Goal: Task Accomplishment & Management: Complete application form

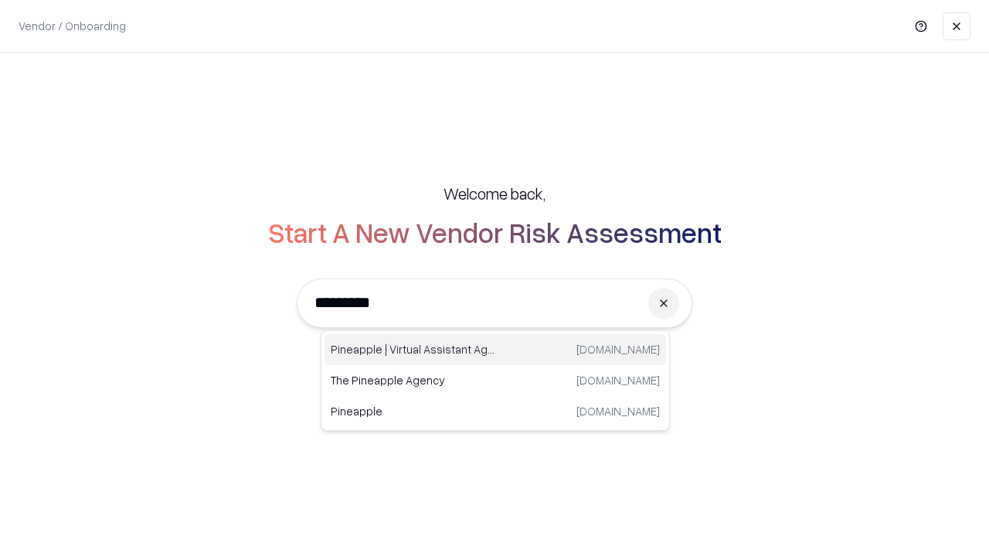
click at [495, 349] on div "Pineapple | Virtual Assistant Agency trypineapple.com" at bounding box center [496, 349] width 342 height 31
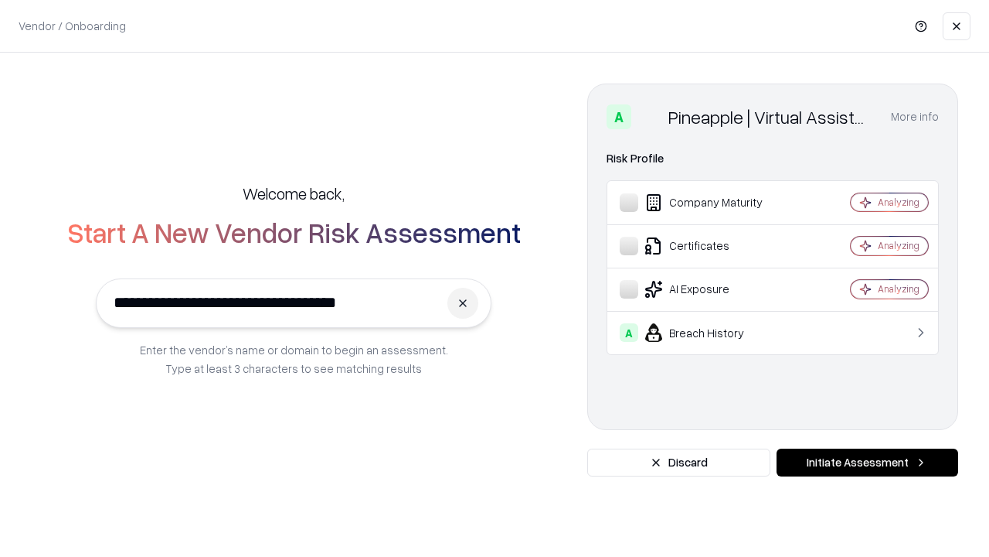
type input "**********"
click at [867, 462] on button "Initiate Assessment" at bounding box center [868, 462] width 182 height 28
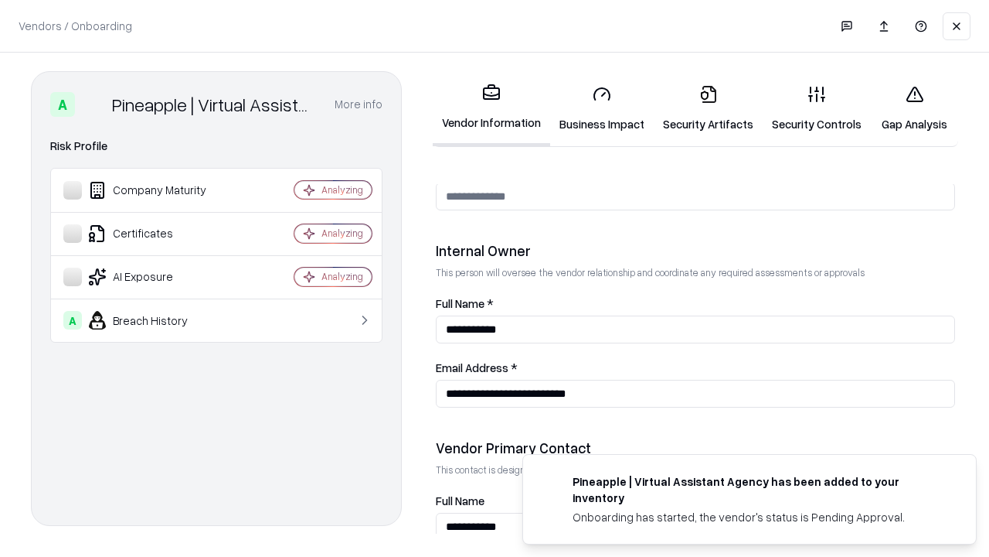
scroll to position [801, 0]
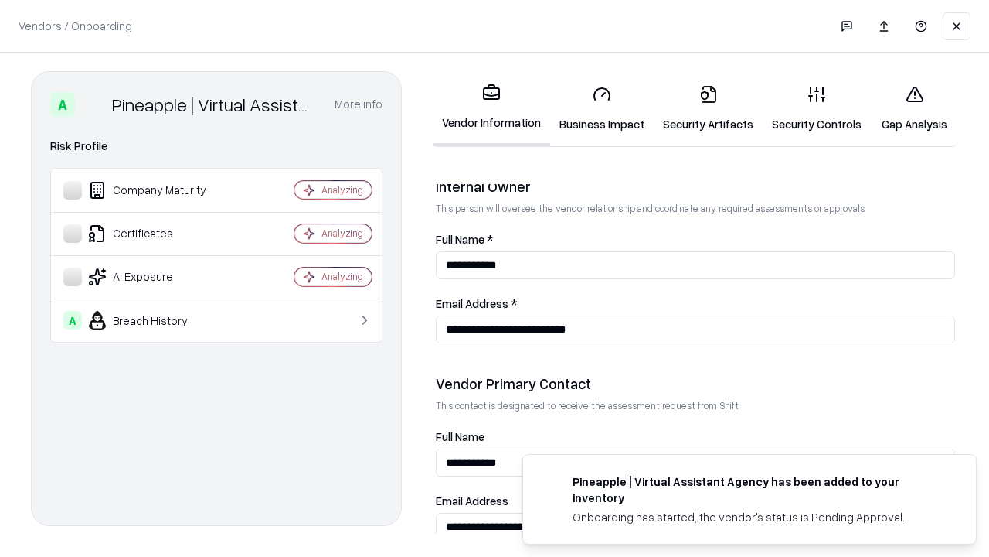
click at [602, 108] on link "Business Impact" at bounding box center [602, 109] width 104 height 72
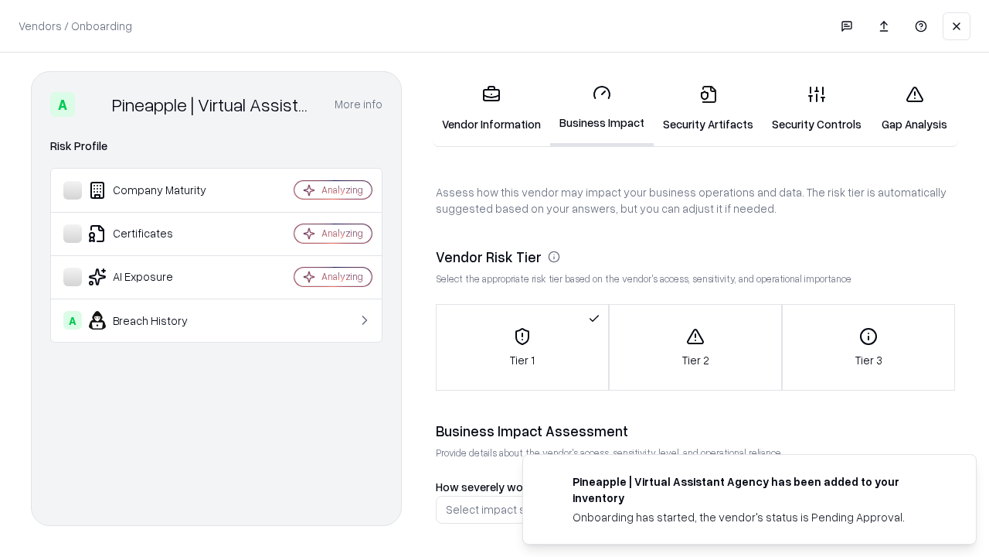
click at [708, 108] on link "Security Artifacts" at bounding box center [708, 109] width 109 height 72
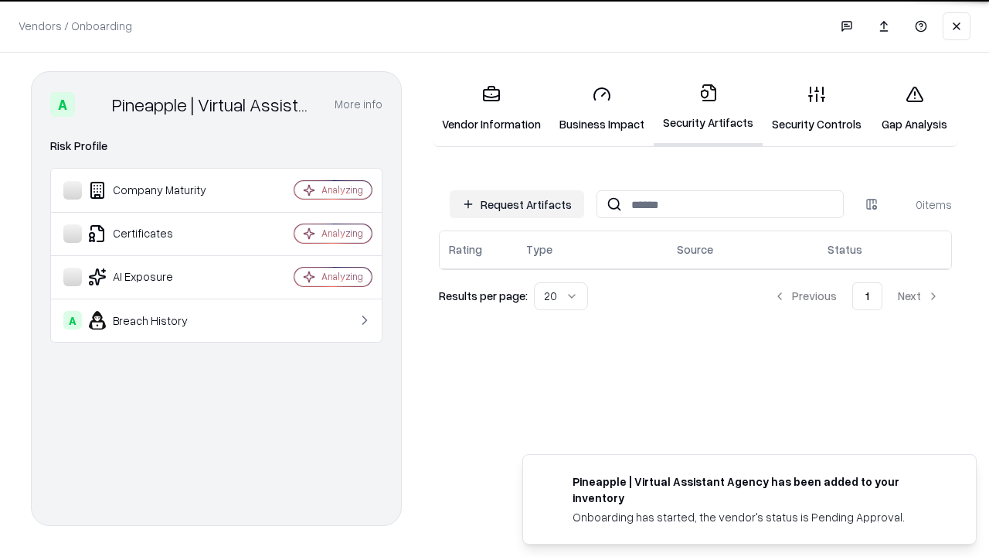
click at [517, 204] on button "Request Artifacts" at bounding box center [517, 204] width 134 height 28
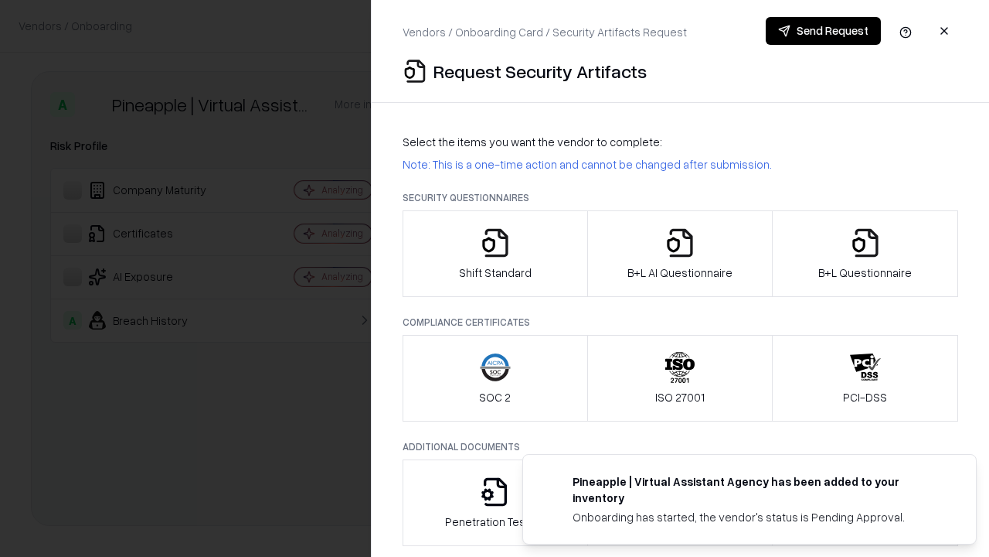
click at [495, 254] on icon "button" at bounding box center [495, 242] width 31 height 31
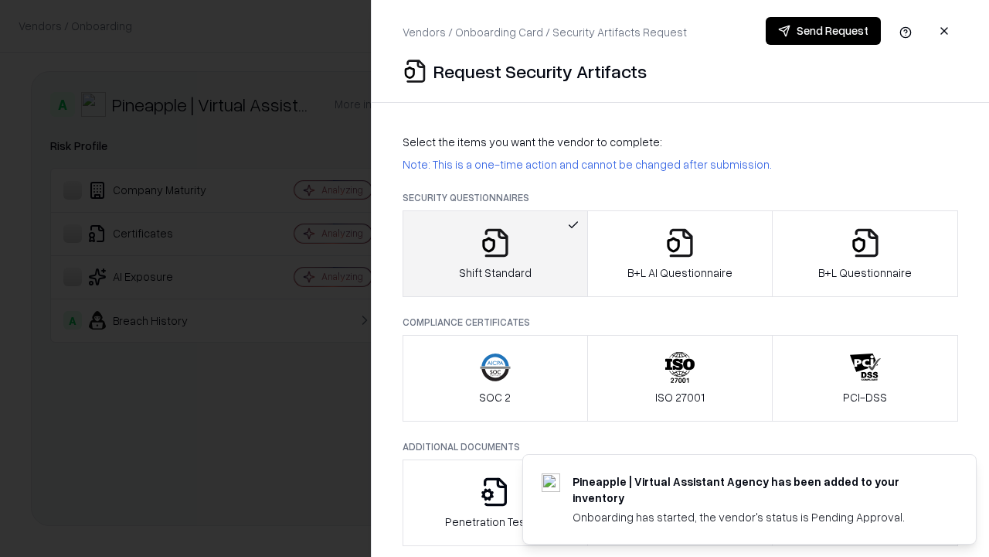
click at [823, 31] on button "Send Request" at bounding box center [823, 31] width 115 height 28
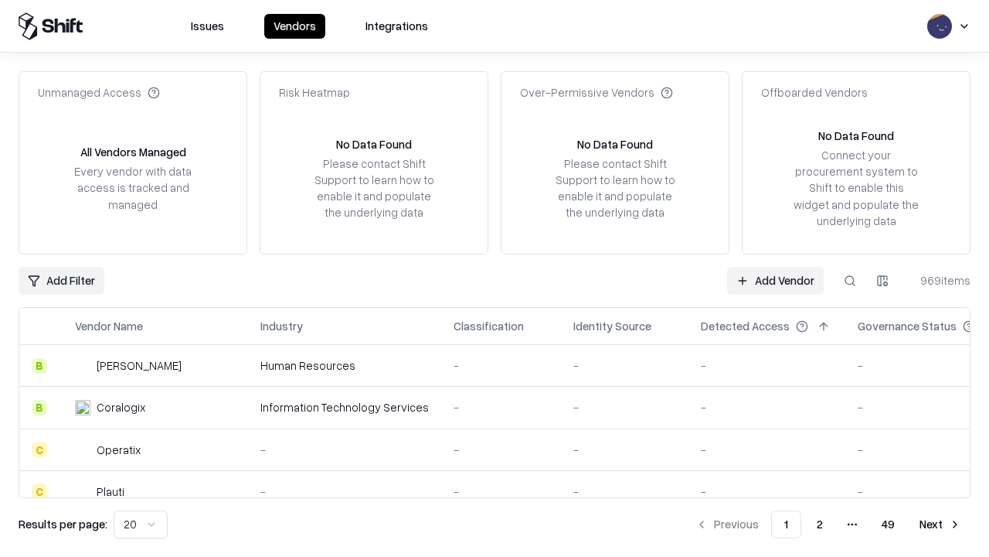
click at [850, 280] on button at bounding box center [850, 281] width 28 height 28
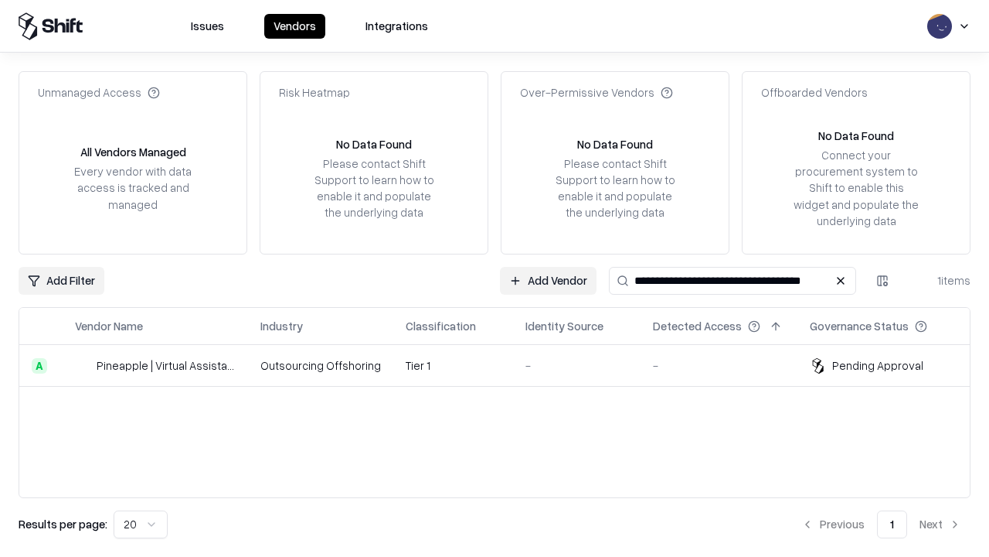
type input "**********"
click at [504, 365] on td "Tier 1" at bounding box center [453, 366] width 120 height 42
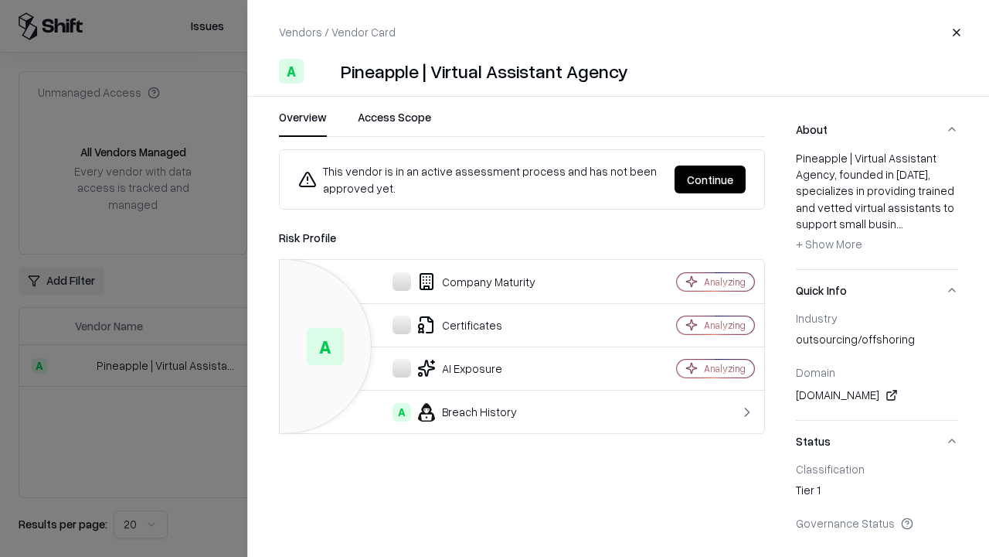
click at [710, 179] on button "Continue" at bounding box center [710, 179] width 71 height 28
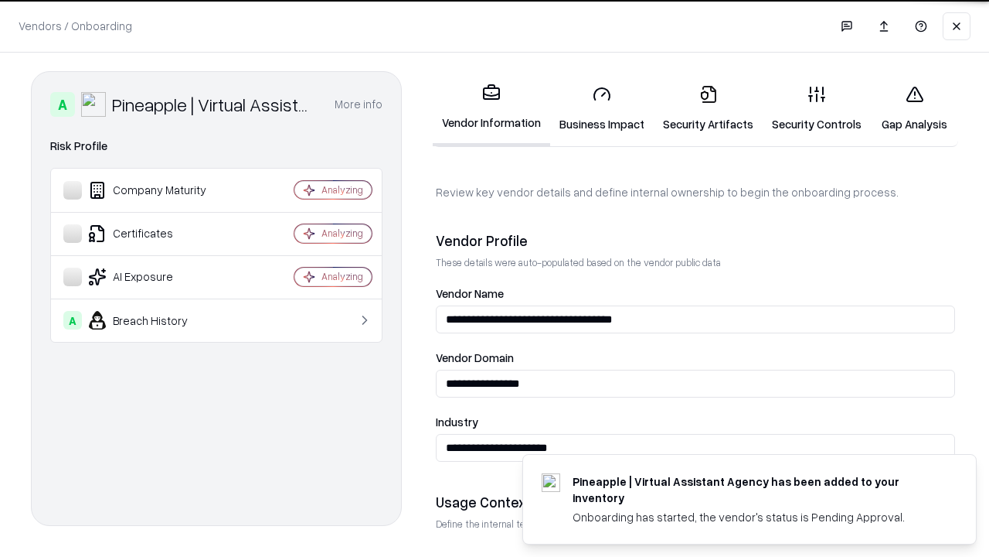
click at [708, 108] on link "Security Artifacts" at bounding box center [708, 109] width 109 height 72
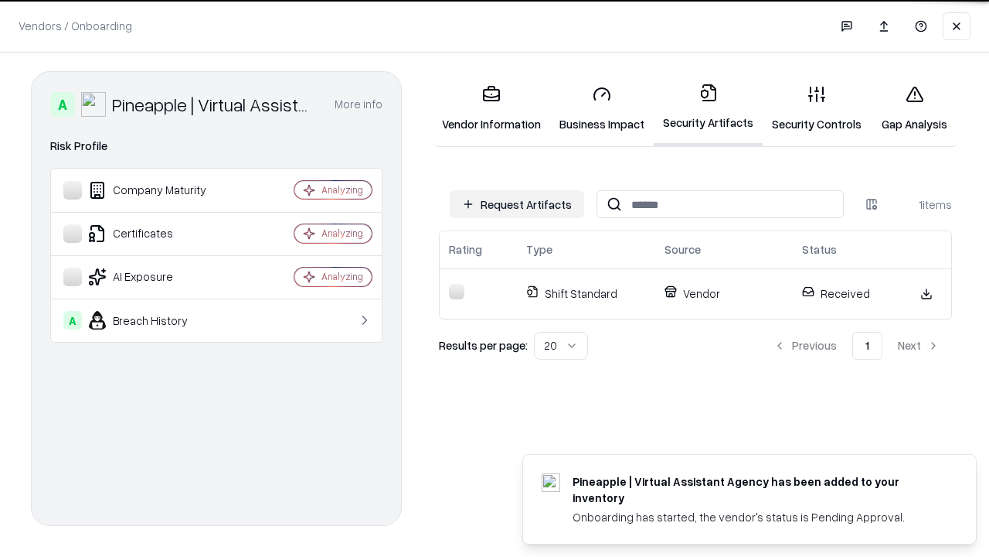
click at [817, 108] on link "Security Controls" at bounding box center [817, 109] width 108 height 72
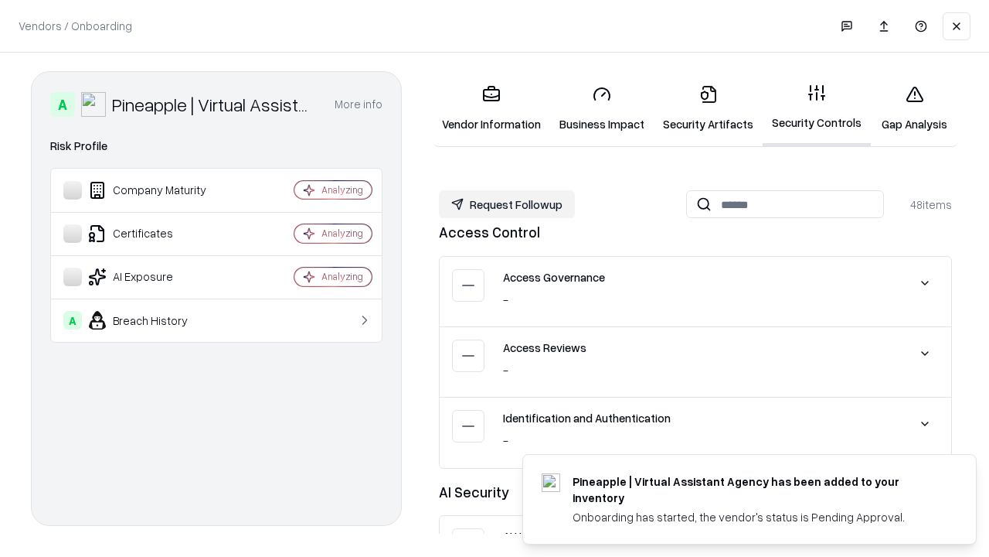
click at [507, 203] on button "Request Followup" at bounding box center [507, 204] width 136 height 28
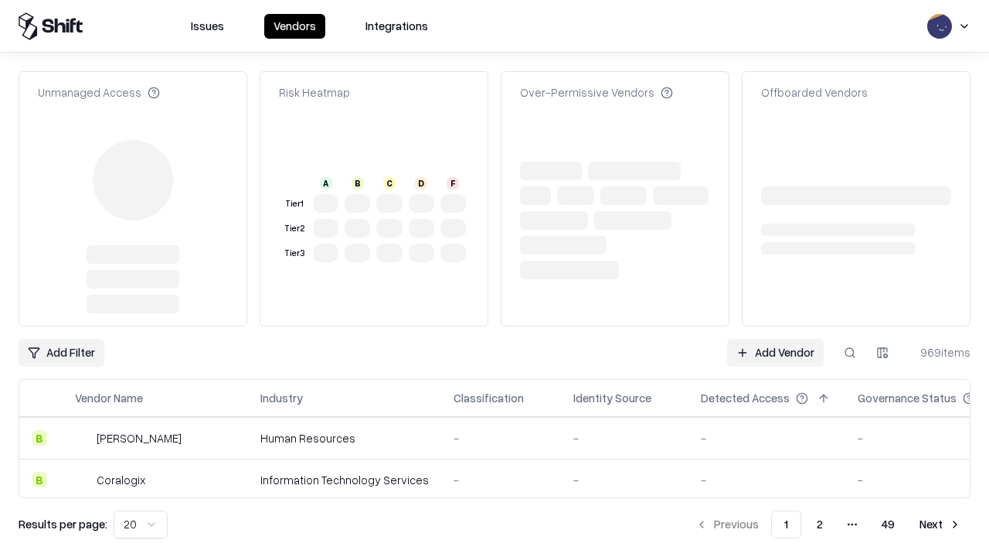
click at [775, 339] on link "Add Vendor" at bounding box center [775, 353] width 97 height 28
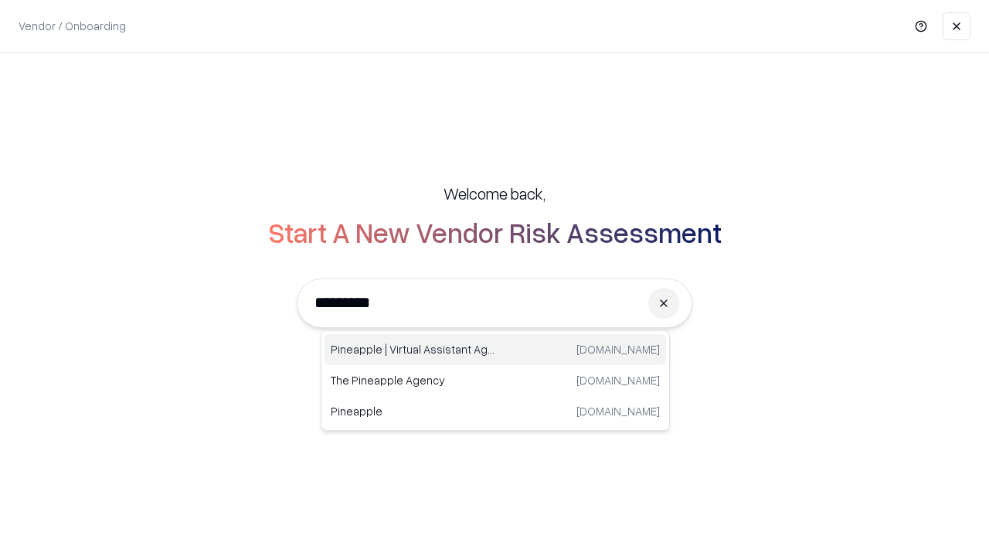
click at [495, 349] on div "Pineapple | Virtual Assistant Agency trypineapple.com" at bounding box center [496, 349] width 342 height 31
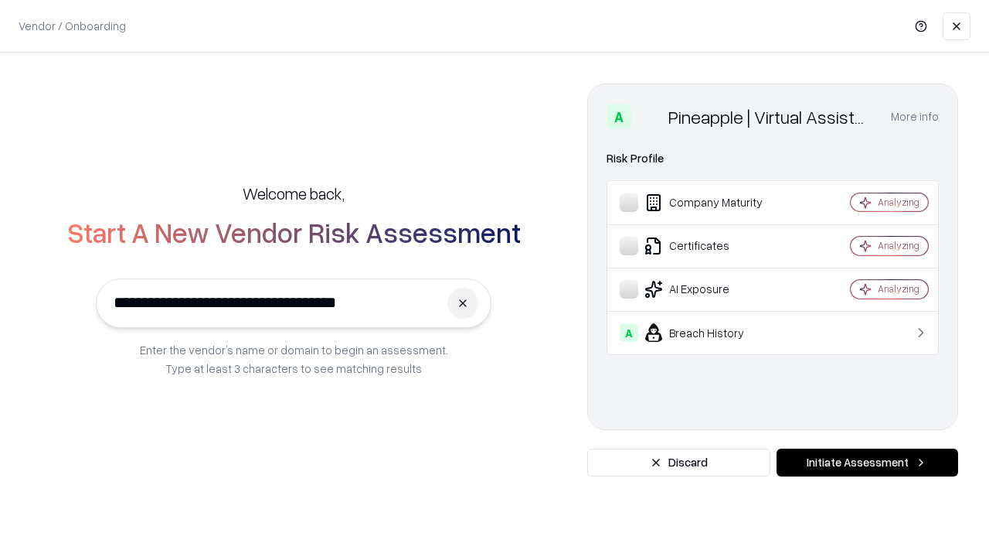
type input "**********"
click at [867, 462] on button "Initiate Assessment" at bounding box center [868, 462] width 182 height 28
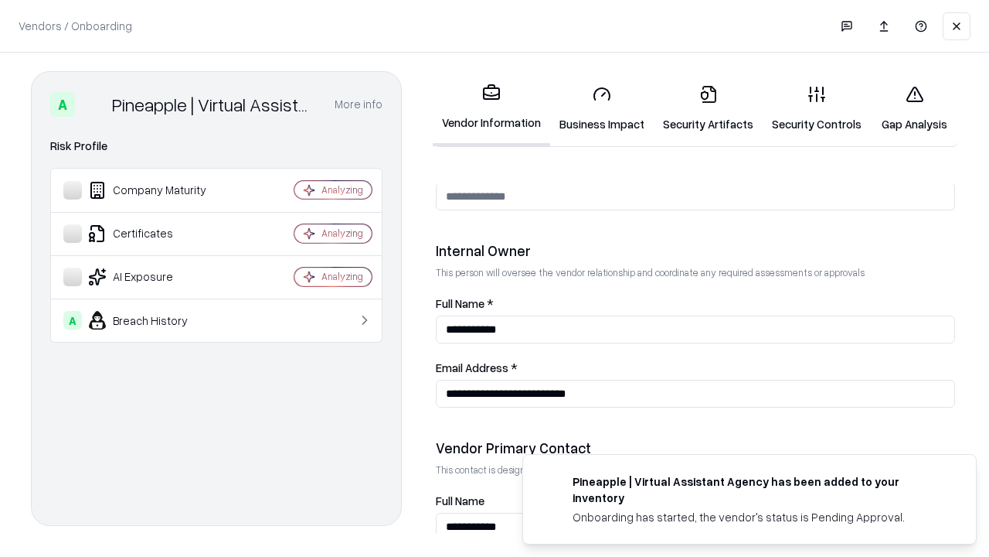
scroll to position [801, 0]
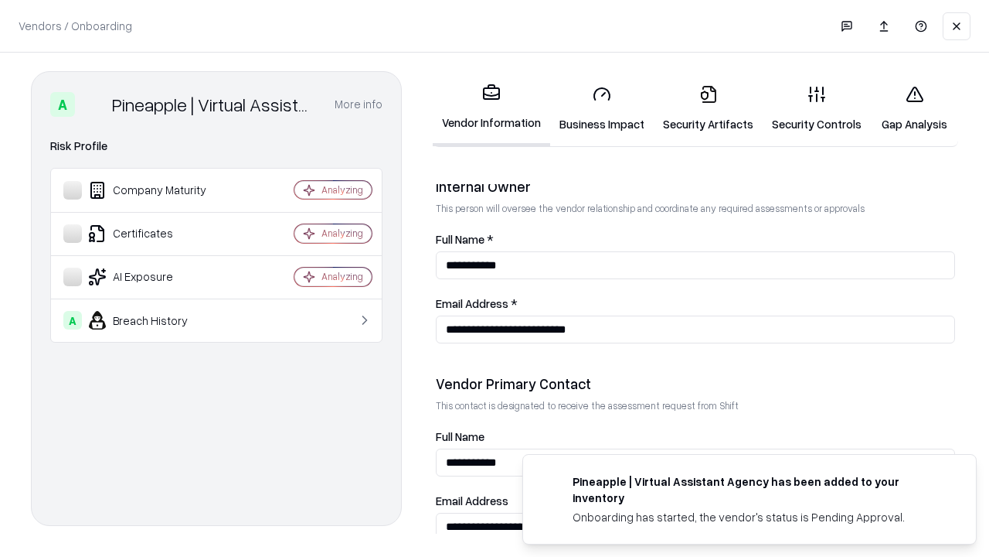
click at [914, 108] on link "Gap Analysis" at bounding box center [914, 109] width 87 height 72
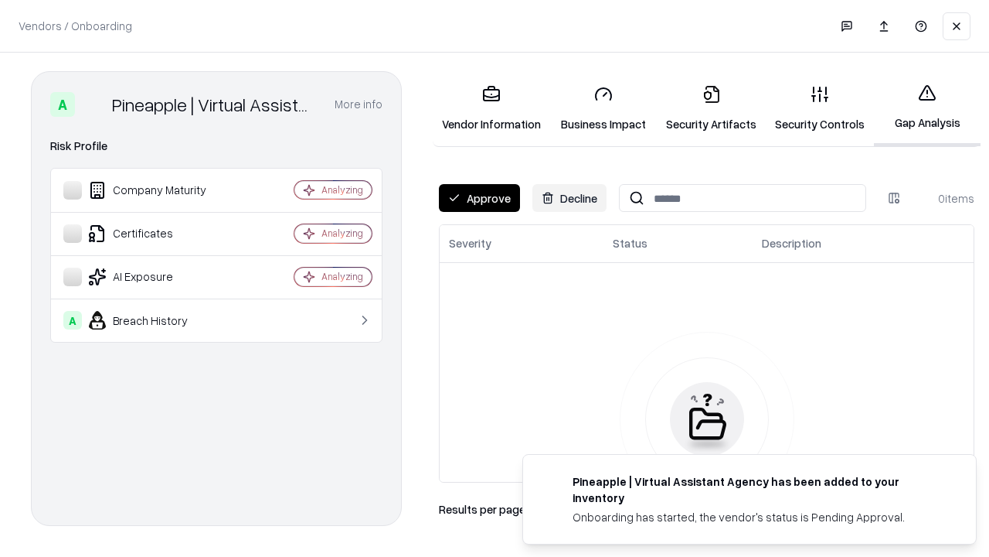
click at [479, 198] on button "Approve" at bounding box center [479, 198] width 81 height 28
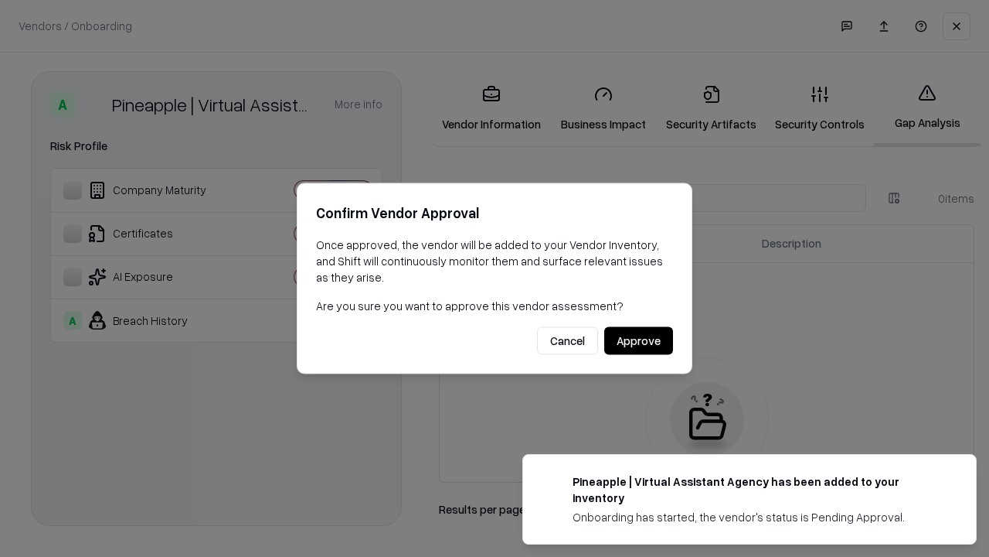
click at [638, 340] on button "Approve" at bounding box center [638, 341] width 69 height 28
